Goal: Task Accomplishment & Management: Complete application form

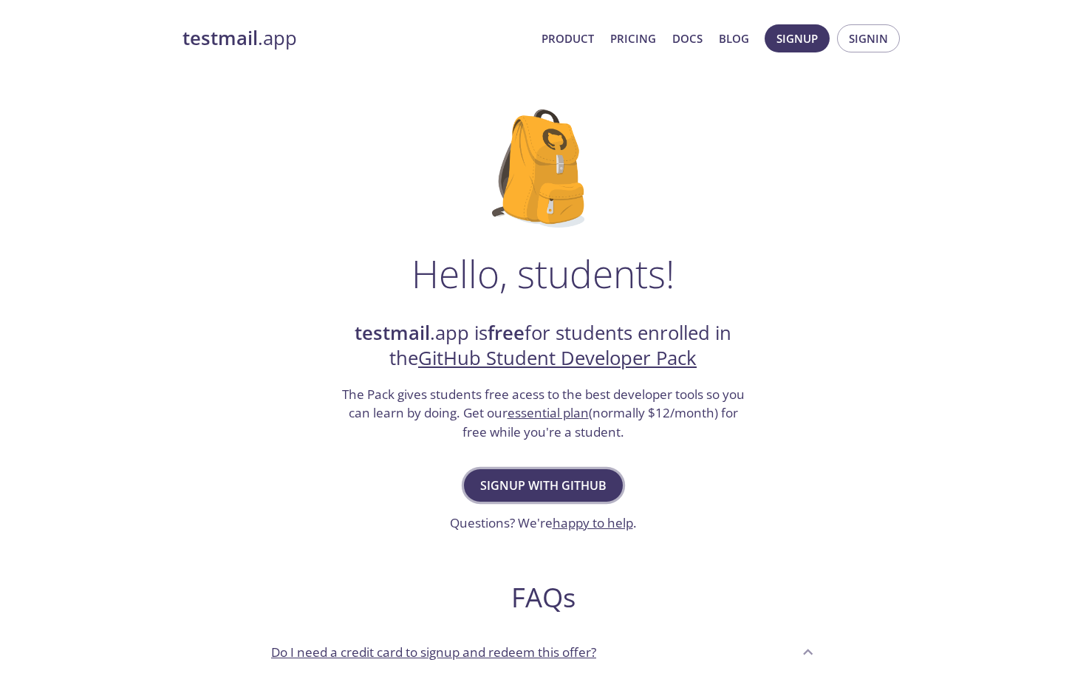
click at [555, 490] on span "Signup with GitHub" at bounding box center [543, 485] width 126 height 21
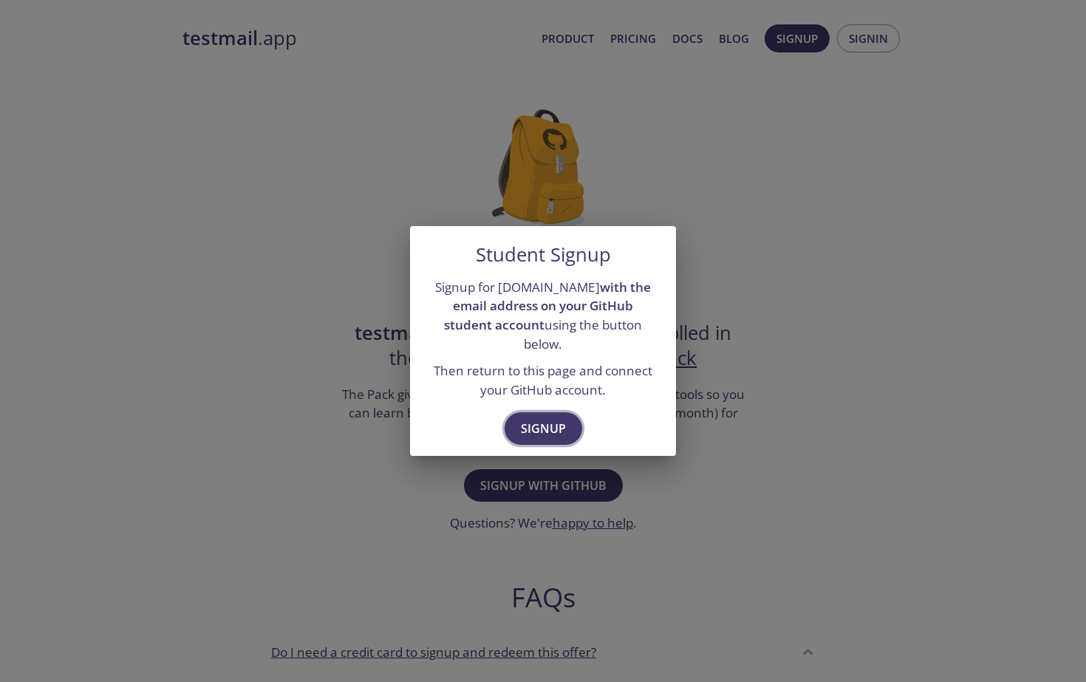
click at [531, 425] on span "Signup" at bounding box center [543, 428] width 45 height 21
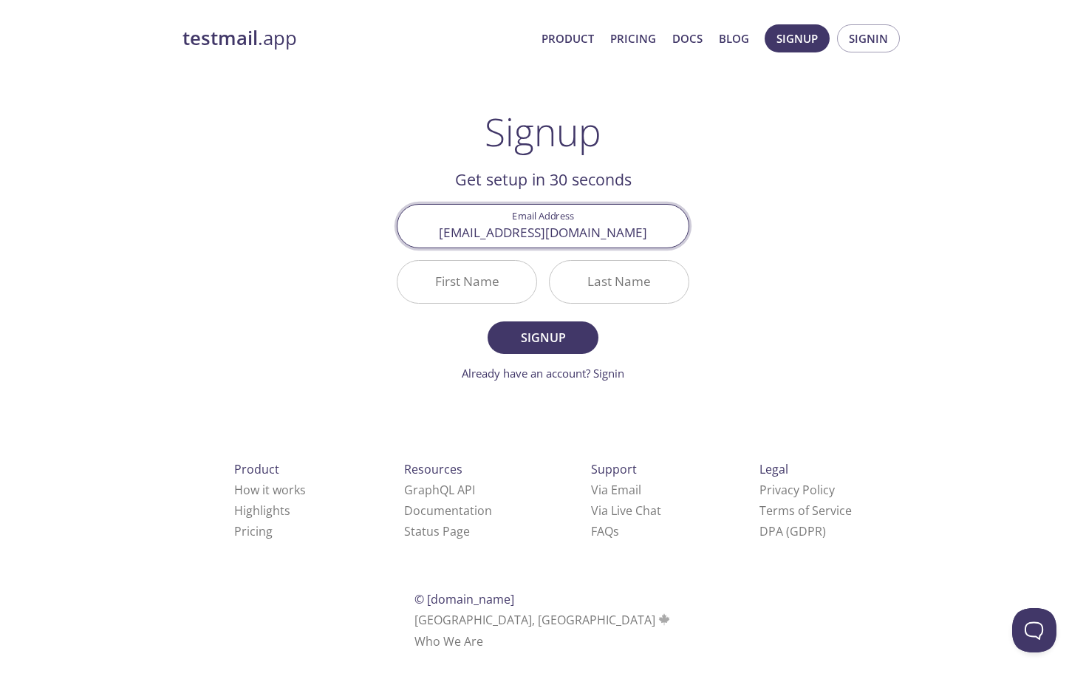
type input "parshantgautam516@gmail.com"
click at [466, 290] on input "First Name" at bounding box center [466, 282] width 139 height 42
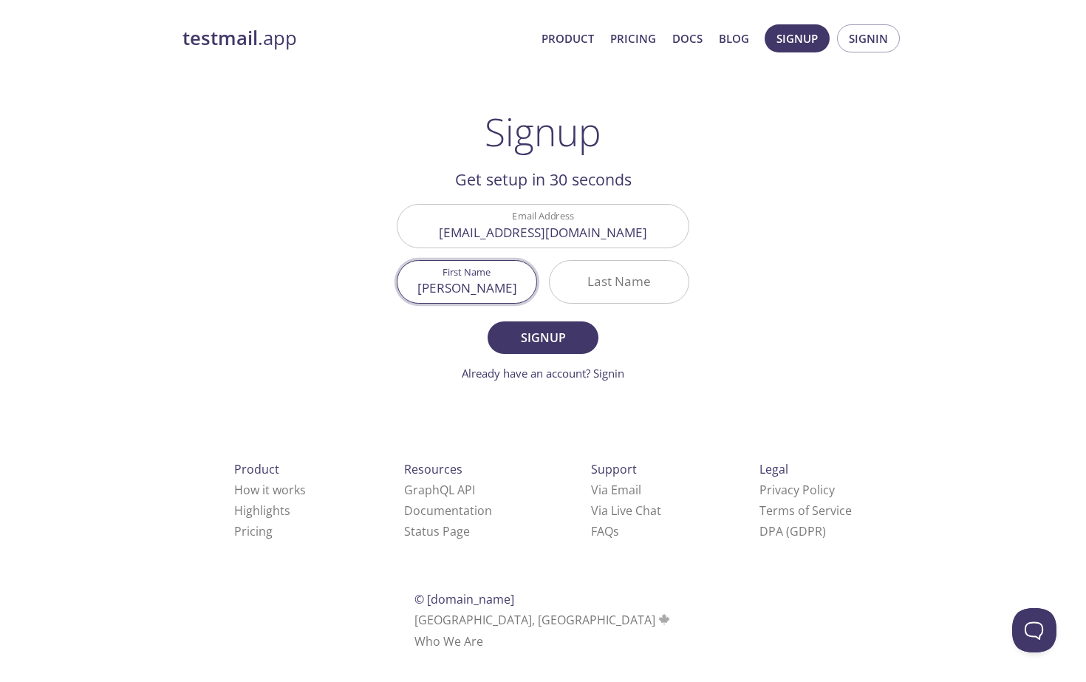
type input "Parshant"
click at [603, 290] on input "Last Name" at bounding box center [618, 282] width 139 height 42
type input "Gautam"
click at [554, 334] on span "Signup" at bounding box center [543, 337] width 78 height 21
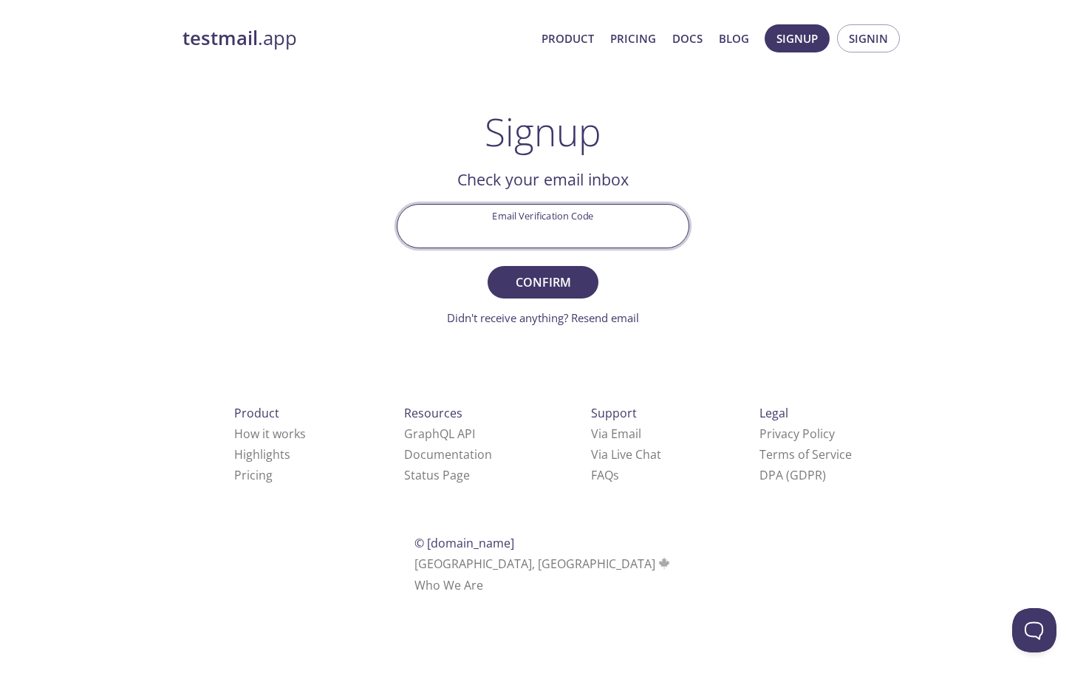
click at [558, 231] on input "Email Verification Code" at bounding box center [542, 226] width 291 height 42
type input "n"
type input "NTKQE47"
click at [545, 273] on span "Confirm" at bounding box center [543, 282] width 78 height 21
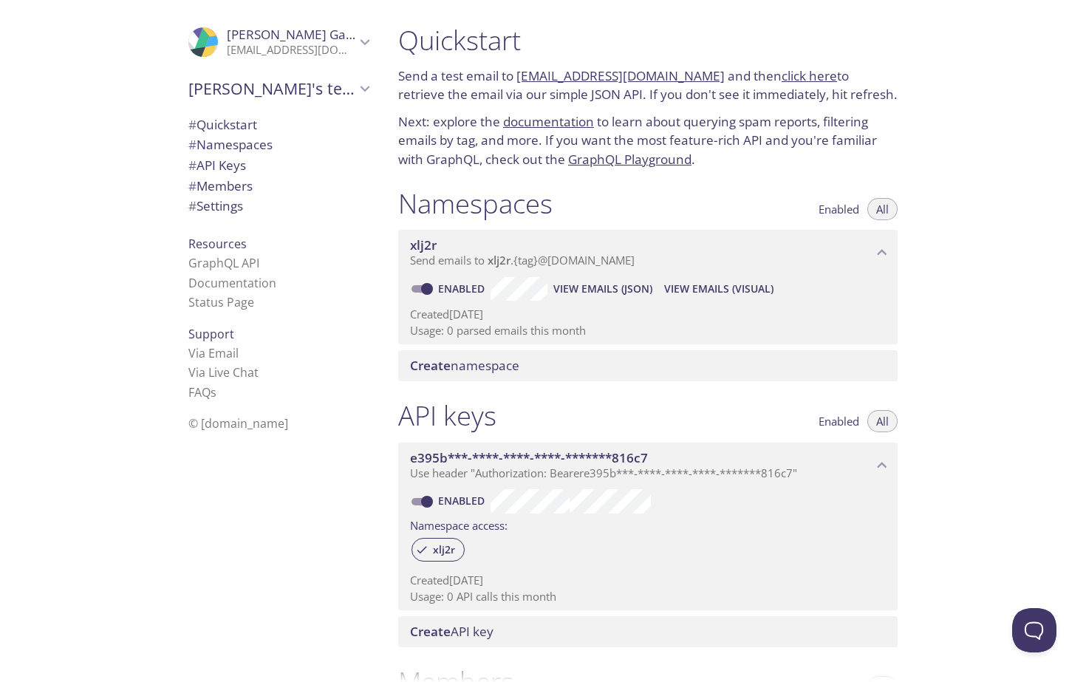
click at [676, 468] on span "Use header "Authorization: Bearer e395b***-****-****-****-*******816c7 "" at bounding box center [603, 472] width 387 height 15
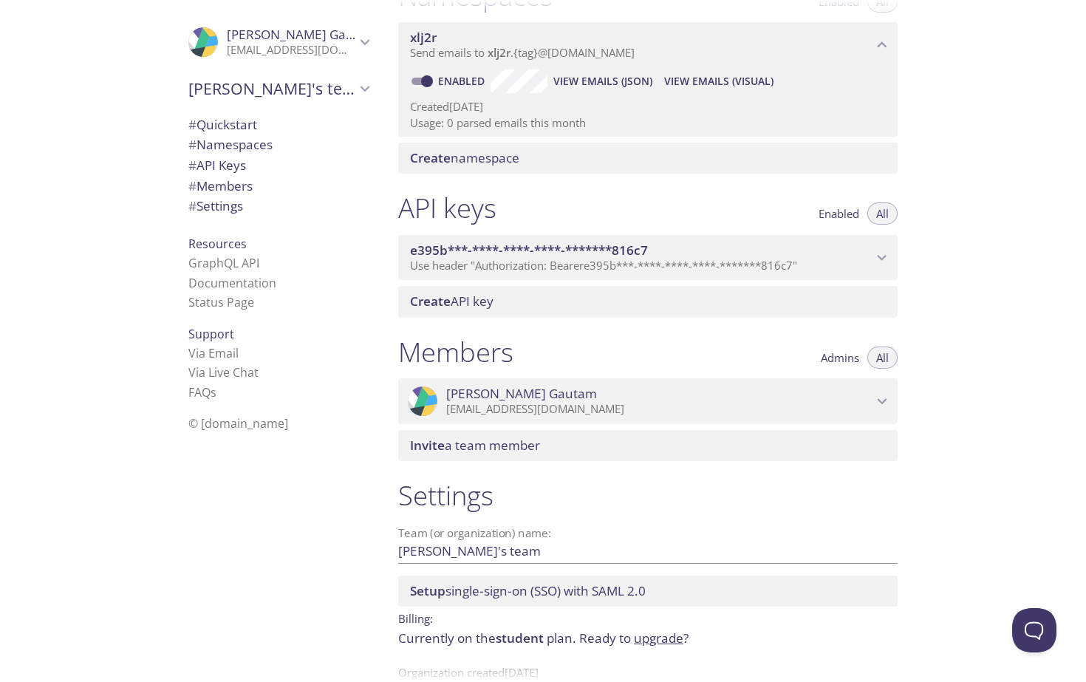
scroll to position [246, 0]
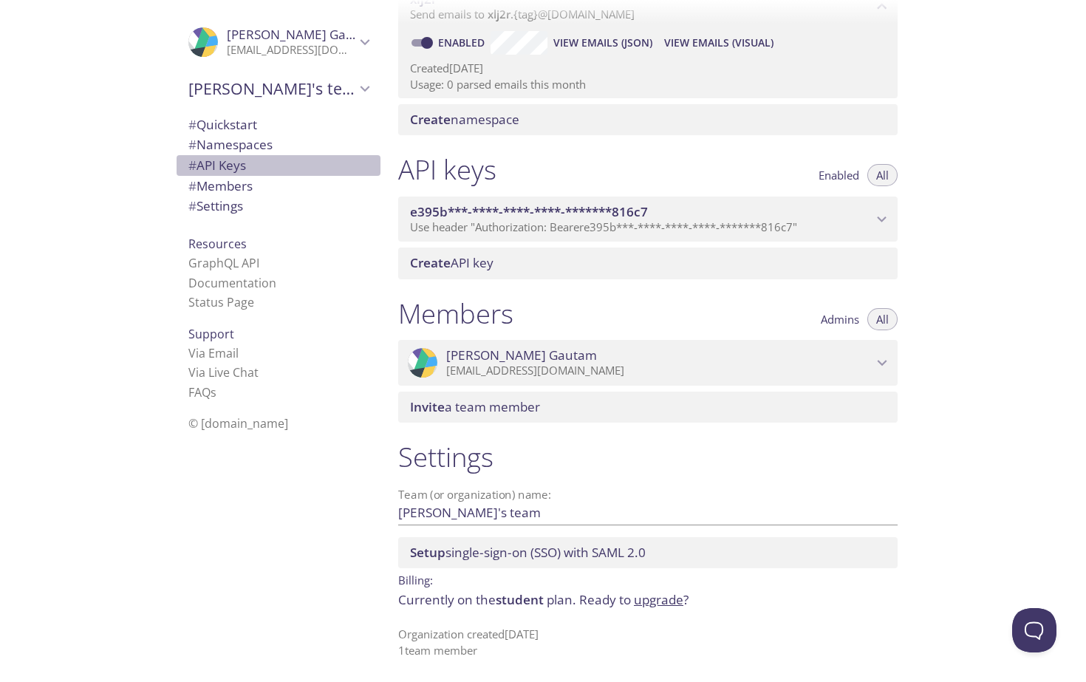
click at [230, 168] on span "# API Keys" at bounding box center [217, 165] width 58 height 17
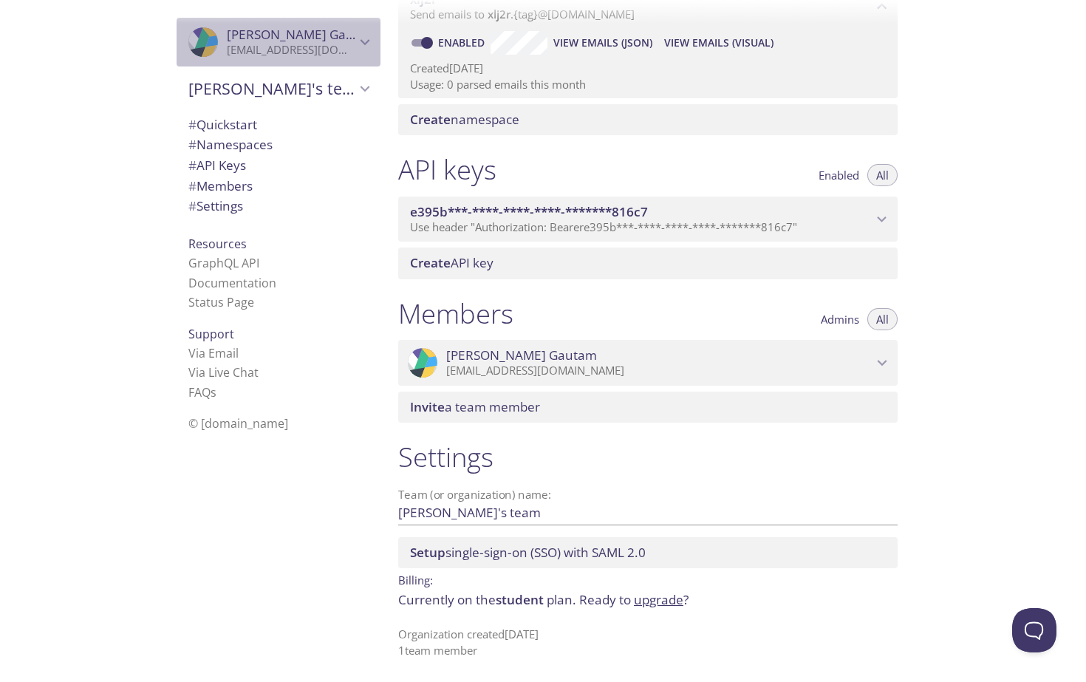
click at [359, 45] on icon "Parshant Gautam" at bounding box center [364, 41] width 19 height 19
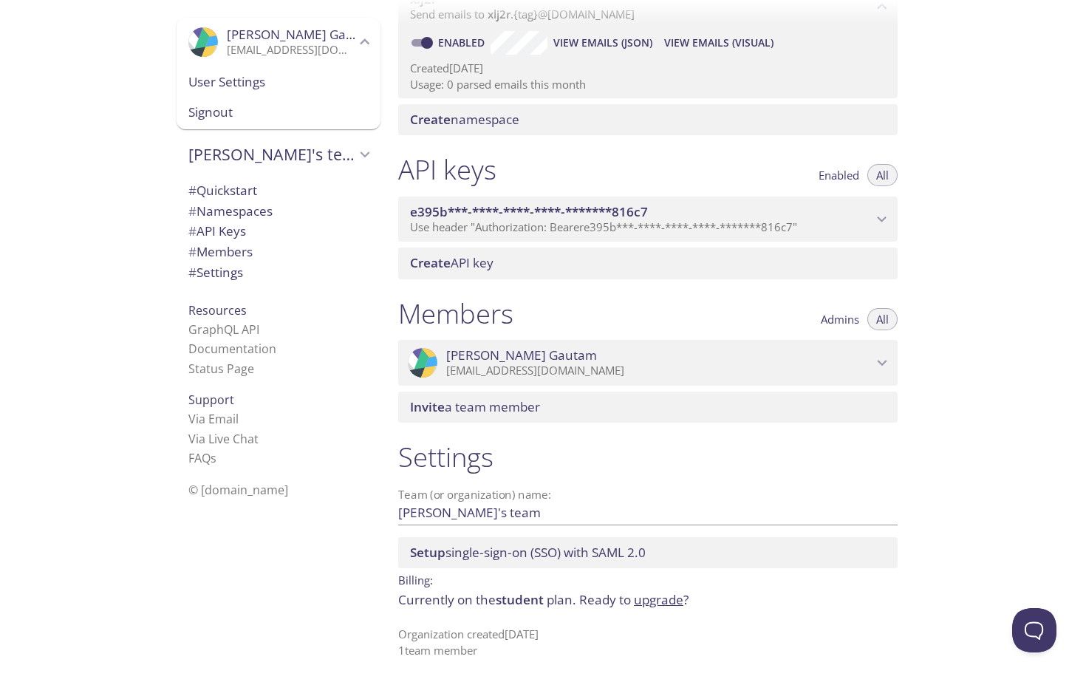
click at [30, 129] on div ".cls-1 { fill: #6d5ca8; } .cls-2 { fill: #3fc191; } .cls-3 { fill: #3b4752; } .…" at bounding box center [193, 341] width 386 height 682
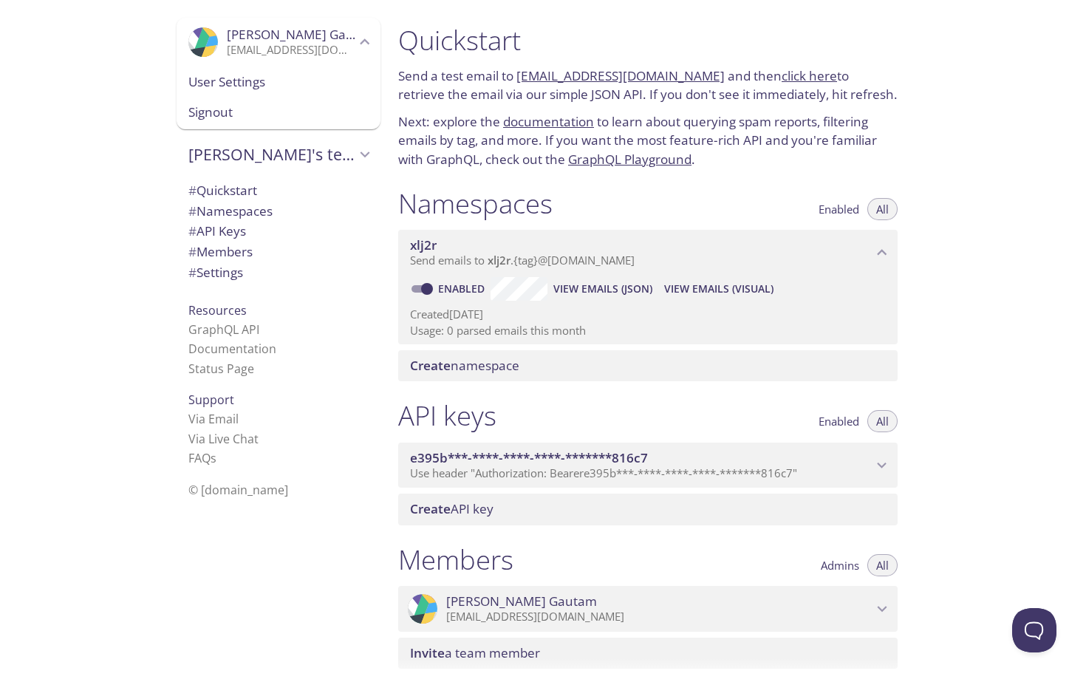
scroll to position [3, 0]
